Goal: Navigation & Orientation: Go to known website

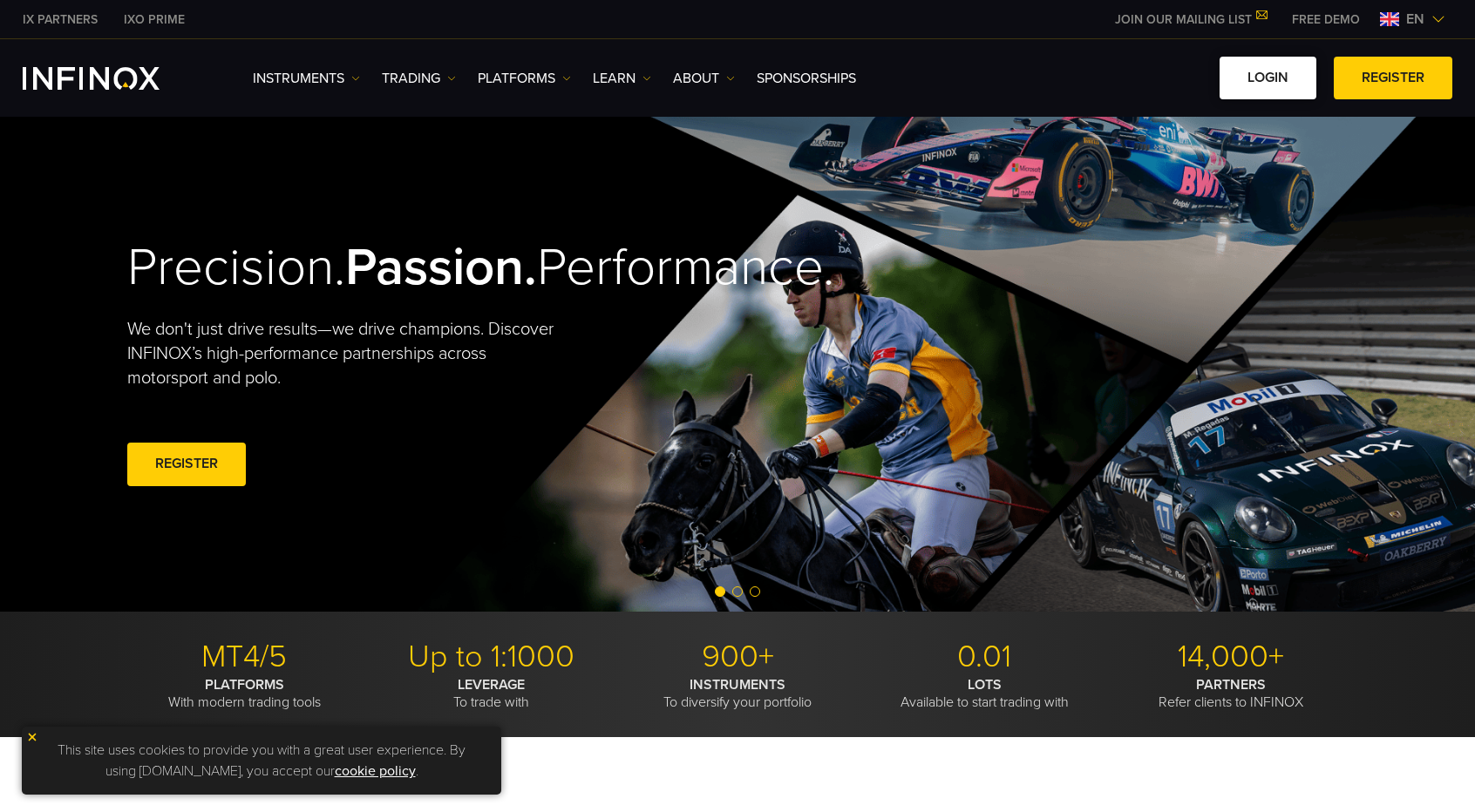
click at [889, 78] on link "LOGIN" at bounding box center [1268, 78] width 97 height 42
click at [1265, 77] on link "LOGIN" at bounding box center [1268, 78] width 97 height 42
